Goal: Check status

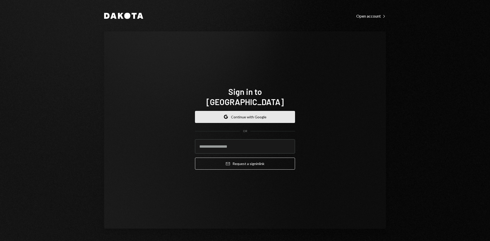
click at [242, 114] on button "Google Continue with Google" at bounding box center [245, 117] width 100 height 12
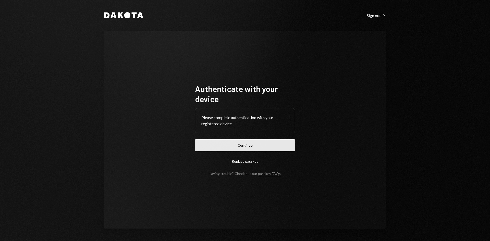
click at [266, 142] on button "Continue" at bounding box center [245, 145] width 100 height 12
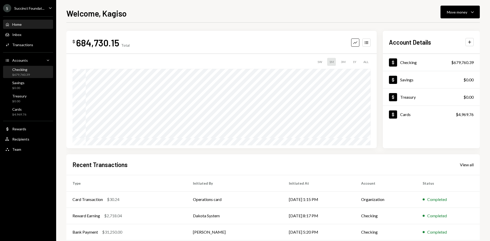
click at [23, 69] on div "Checking" at bounding box center [21, 69] width 18 height 4
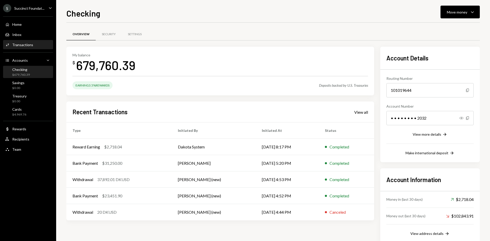
click at [23, 43] on div "Transactions" at bounding box center [22, 45] width 21 height 4
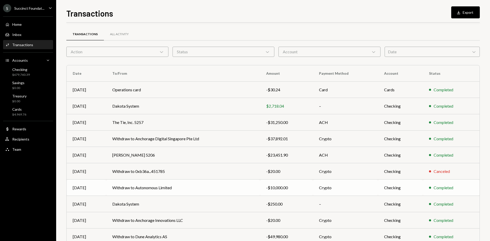
scroll to position [25, 0]
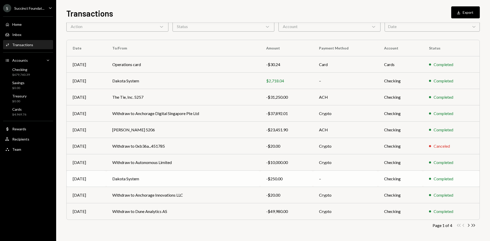
click at [250, 180] on td "Dakota System" at bounding box center [183, 179] width 154 height 16
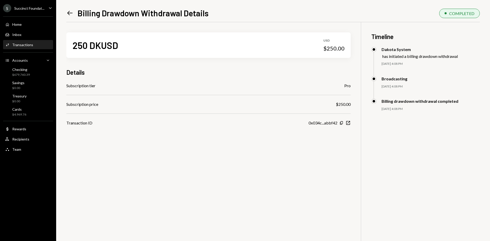
click at [341, 103] on div "$250.00" at bounding box center [343, 104] width 15 height 6
click at [21, 70] on div "Checking" at bounding box center [21, 69] width 18 height 4
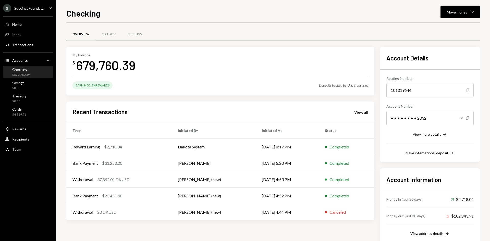
click at [107, 64] on div "679,760.39" at bounding box center [106, 65] width 60 height 16
click at [97, 86] on div "Earning 3.5% Rewards" at bounding box center [93, 85] width 40 height 8
click at [86, 86] on div "Earning 3.5% Rewards" at bounding box center [93, 85] width 40 height 8
click at [84, 86] on div "Earning 3.5% Rewards" at bounding box center [93, 85] width 40 height 8
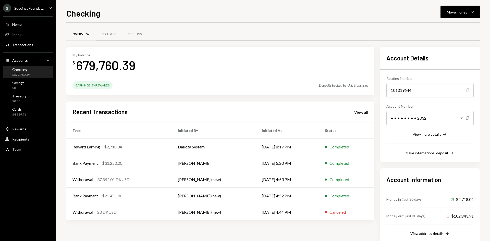
click at [84, 86] on div "Earning 3.5% Rewards" at bounding box center [93, 85] width 40 height 8
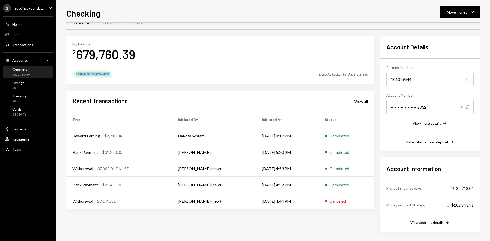
scroll to position [12, 0]
